Goal: Task Accomplishment & Management: Manage account settings

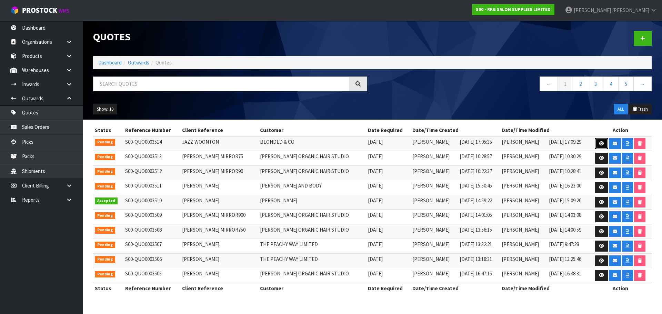
click at [600, 142] on icon at bounding box center [601, 143] width 5 height 4
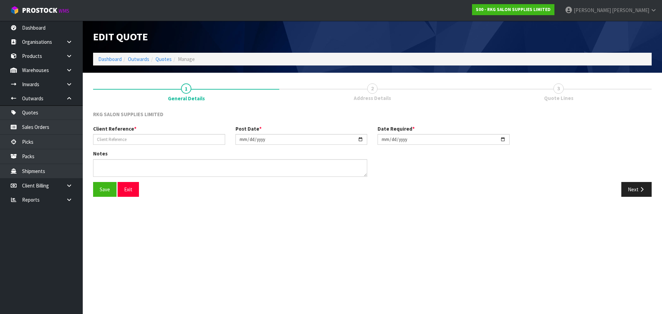
type input "JAZZ WOONTON"
type input "2025-08-21"
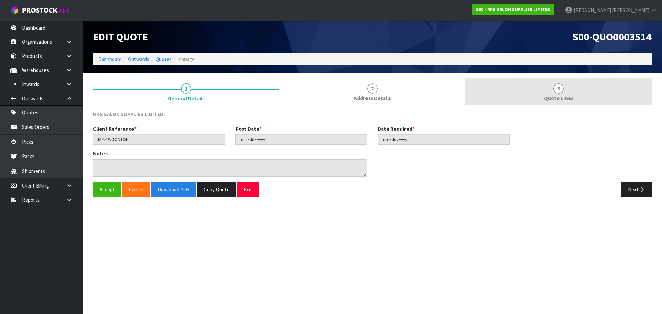
click at [562, 90] on span "3" at bounding box center [558, 88] width 10 height 10
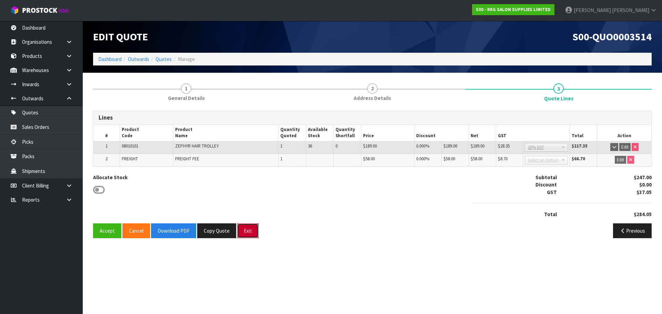
click at [247, 235] on button "Exit" at bounding box center [247, 230] width 21 height 15
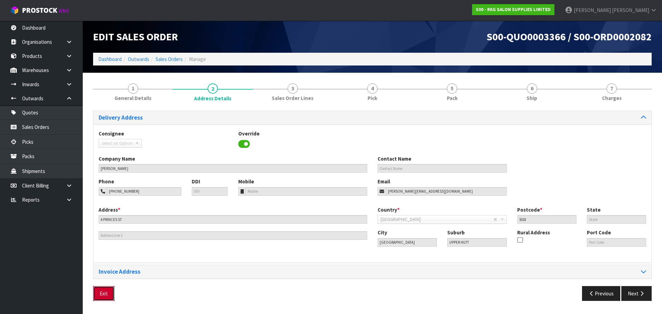
click at [105, 294] on button "Exit" at bounding box center [103, 293] width 21 height 15
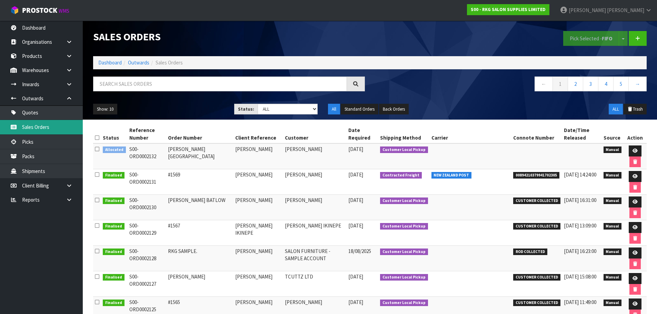
click at [34, 127] on link "Sales Orders" at bounding box center [41, 127] width 83 height 14
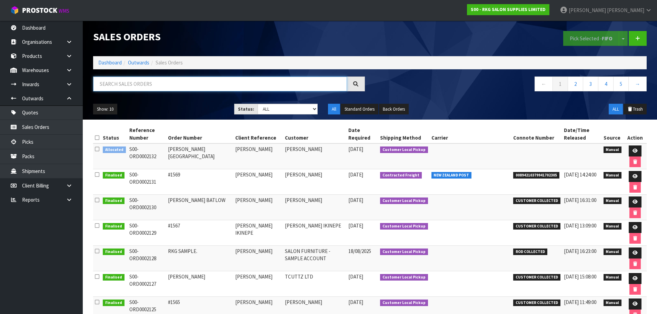
click at [130, 85] on input "text" at bounding box center [220, 84] width 254 height 15
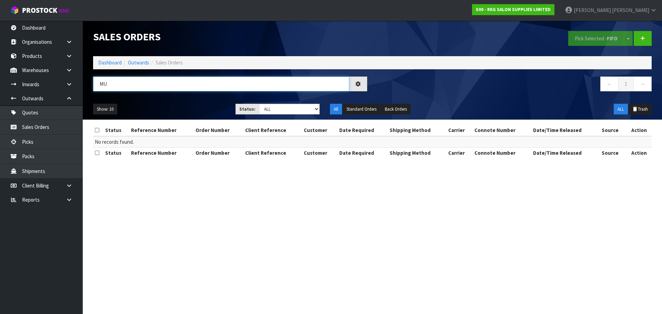
type input "M"
type input "B"
